Goal: Transaction & Acquisition: Purchase product/service

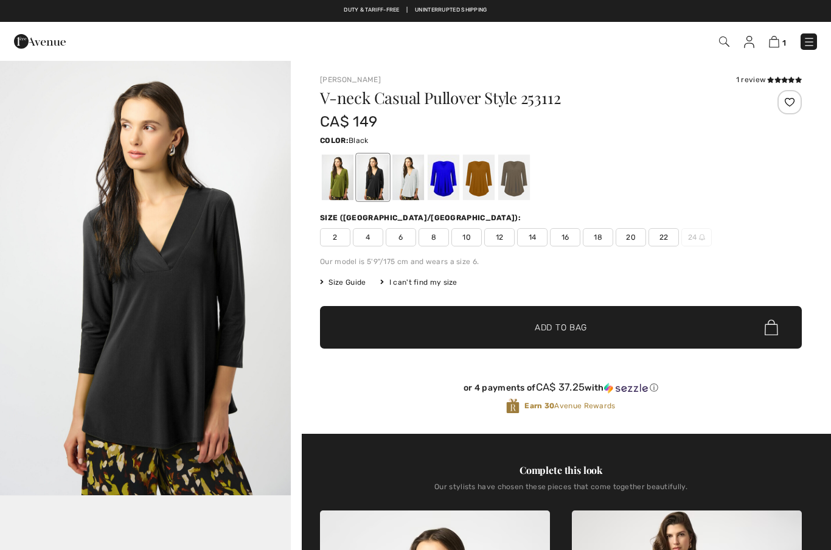
checkbox input "true"
click at [483, 193] on div at bounding box center [479, 177] width 32 height 46
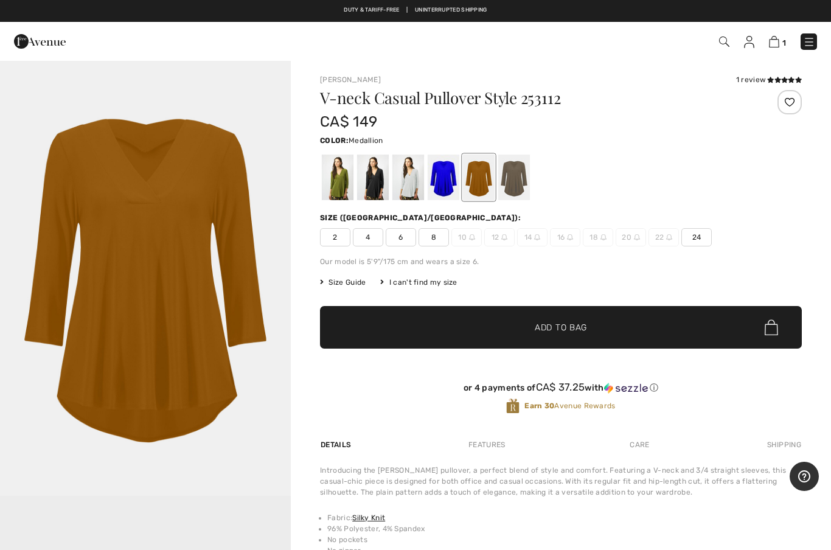
click at [696, 243] on span "24" at bounding box center [696, 237] width 30 height 18
click at [659, 337] on span "✔ Added to Bag Add to Bag" at bounding box center [561, 327] width 482 height 43
click at [647, 338] on span "✔ Added to Bag Add to Bag" at bounding box center [561, 327] width 482 height 43
click at [681, 331] on span "✔ Added to Bag Add to Bag" at bounding box center [561, 327] width 482 height 43
click at [137, 342] on img "1 / 1" at bounding box center [145, 278] width 291 height 436
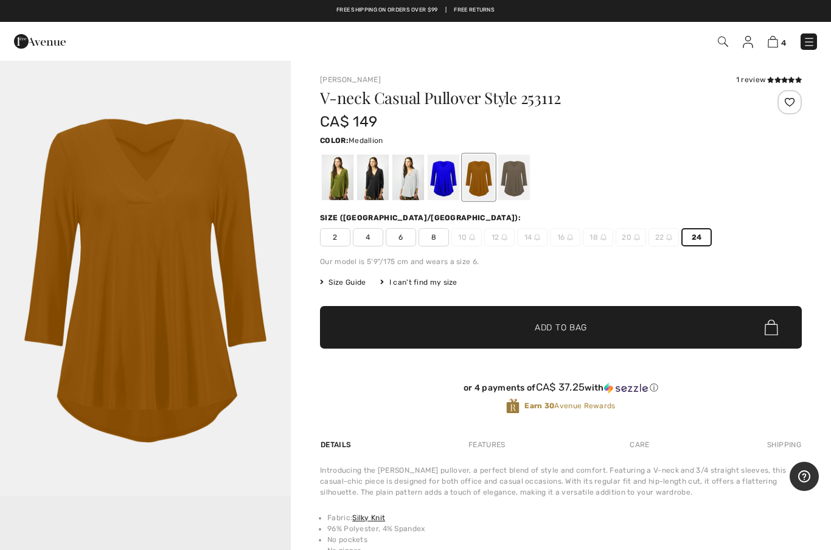
click at [666, 332] on span "✔ Added to Bag Add to Bag" at bounding box center [561, 327] width 482 height 43
click at [440, 177] on div at bounding box center [443, 177] width 32 height 46
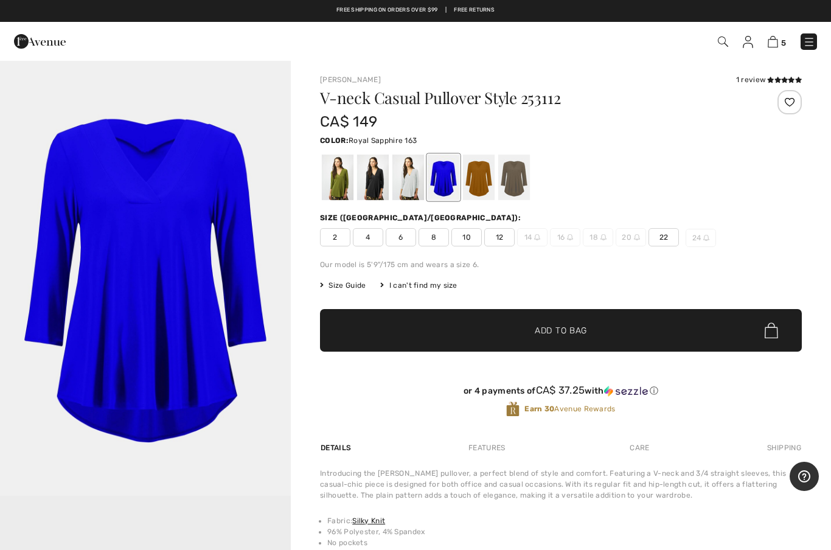
click at [719, 41] on img at bounding box center [723, 41] width 10 height 10
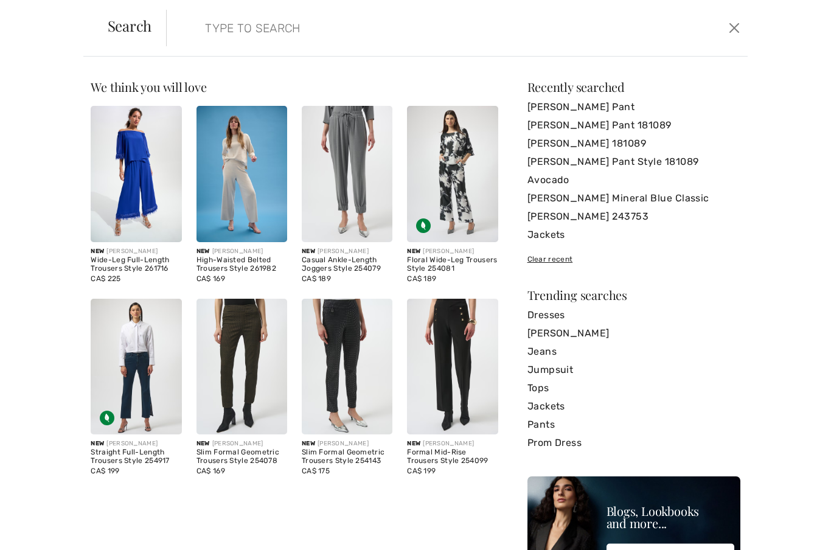
click at [213, 24] on input "search" at bounding box center [394, 28] width 396 height 36
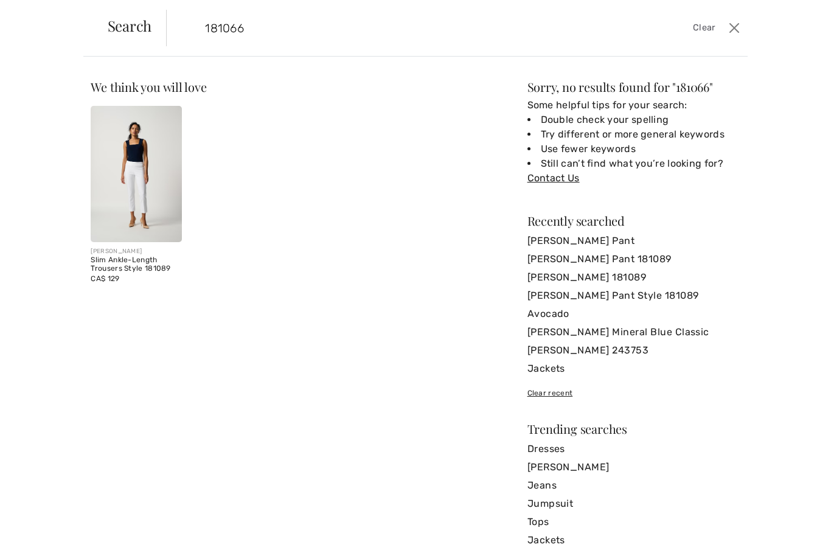
click at [243, 28] on input "181066" at bounding box center [394, 28] width 396 height 36
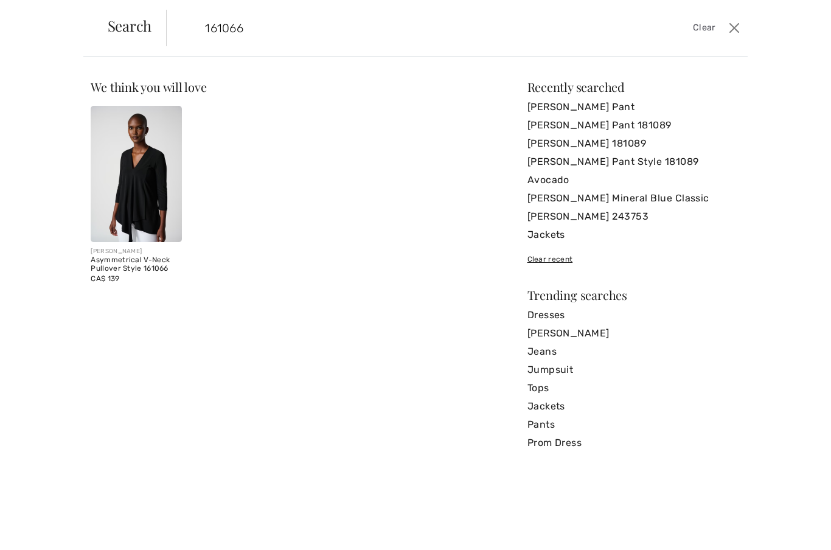
type input "161066"
click at [148, 183] on img at bounding box center [136, 174] width 91 height 136
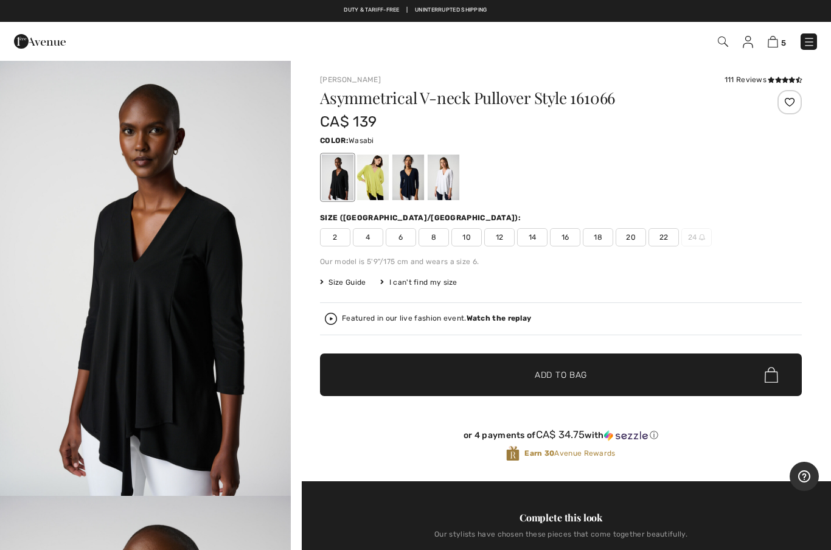
click at [378, 187] on div at bounding box center [373, 177] width 32 height 46
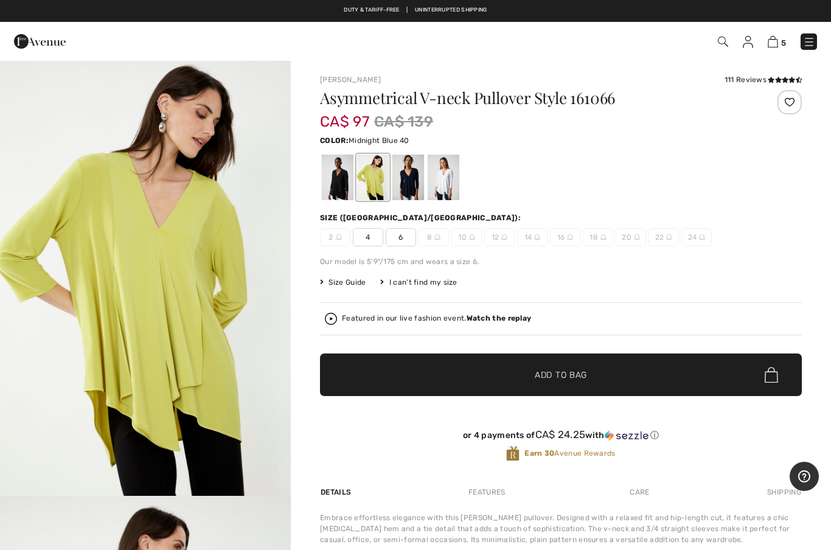
click at [414, 178] on div at bounding box center [408, 177] width 32 height 46
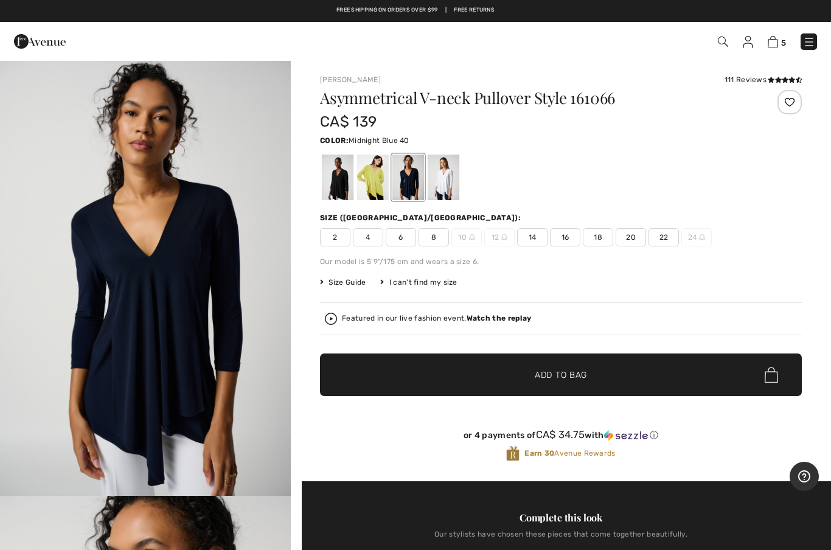
click at [448, 191] on div at bounding box center [443, 177] width 32 height 46
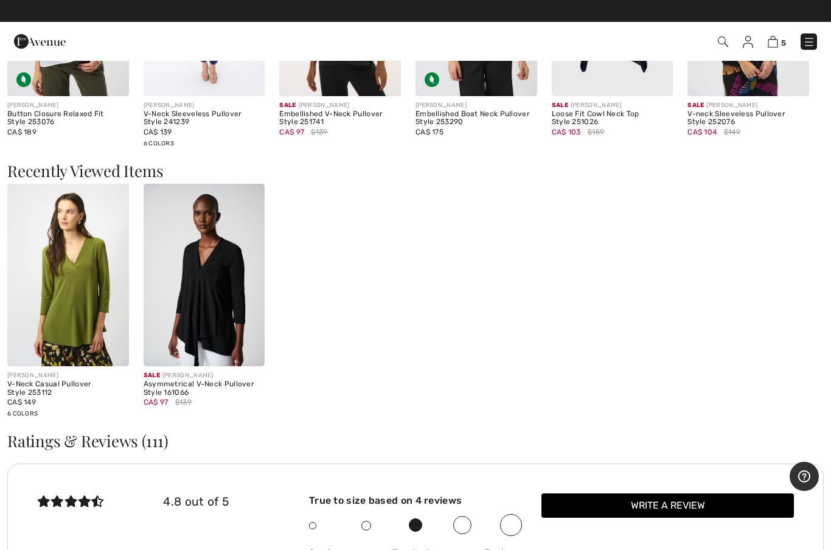
scroll to position [1167, 0]
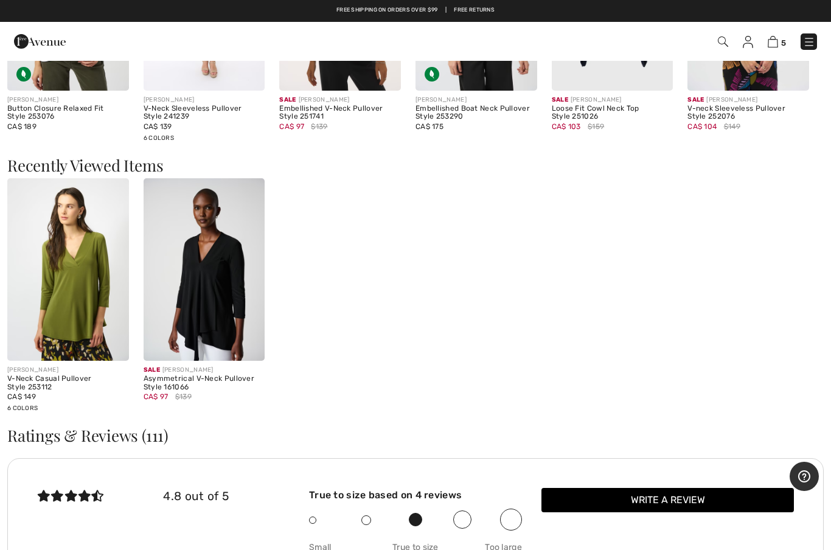
click at [187, 304] on img at bounding box center [205, 269] width 122 height 182
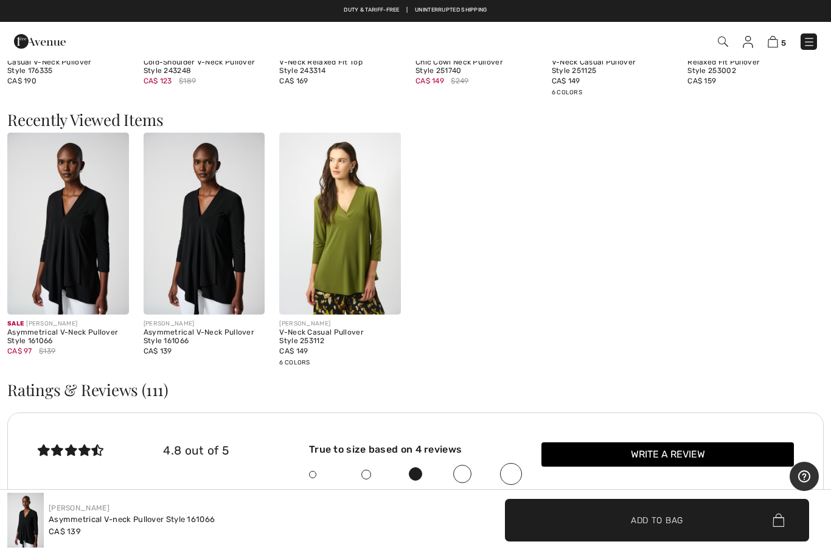
scroll to position [1722, 0]
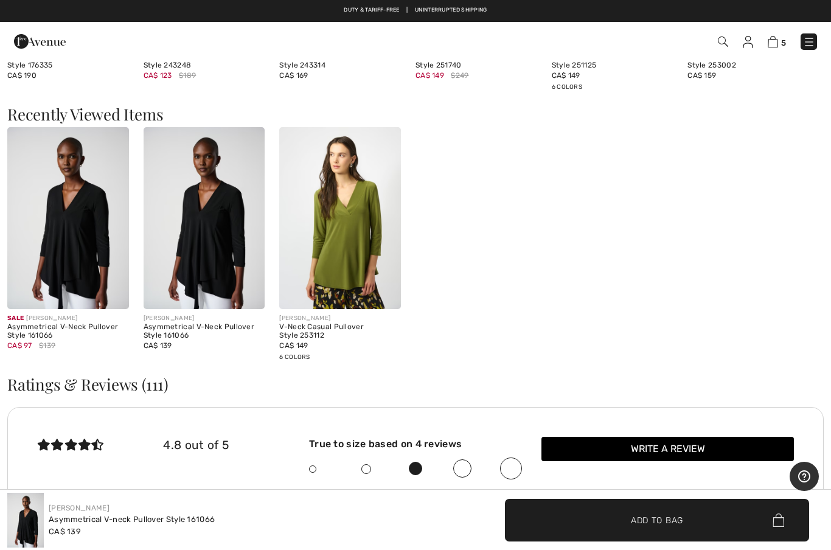
click at [176, 246] on img at bounding box center [205, 218] width 122 height 182
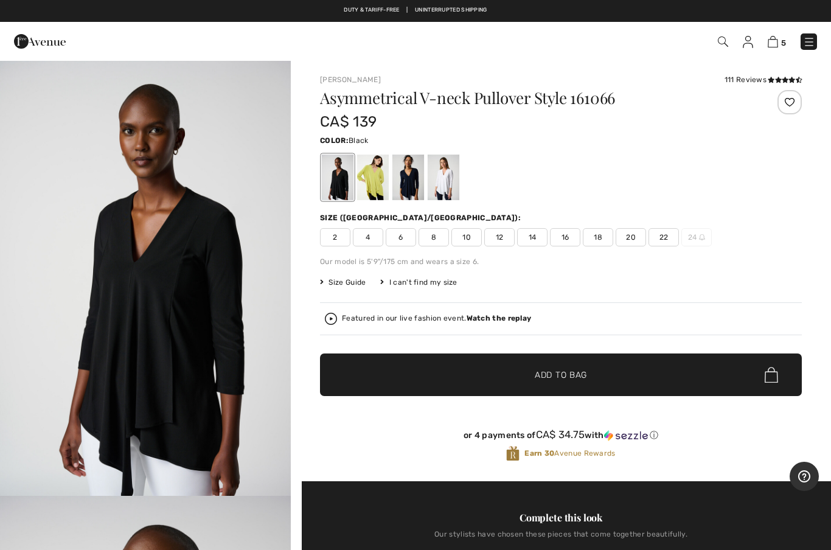
click at [377, 184] on div at bounding box center [373, 177] width 32 height 46
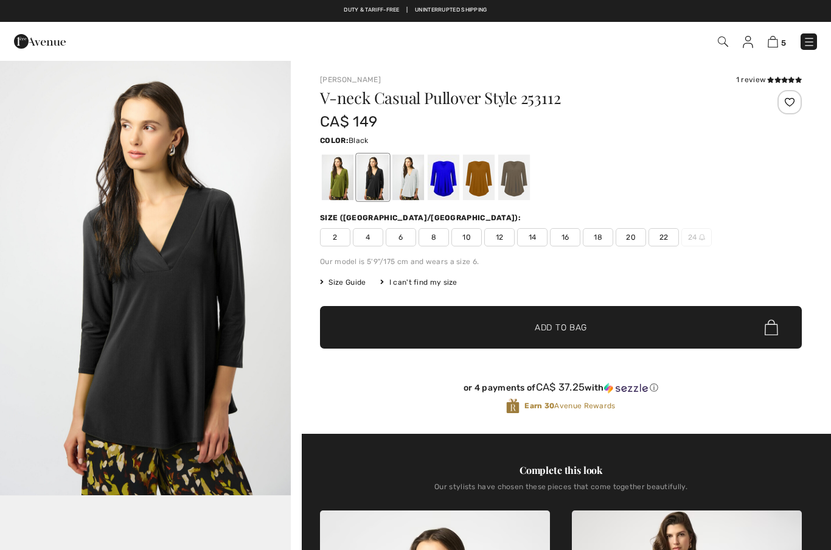
checkbox input "true"
